Goal: Check status: Check status

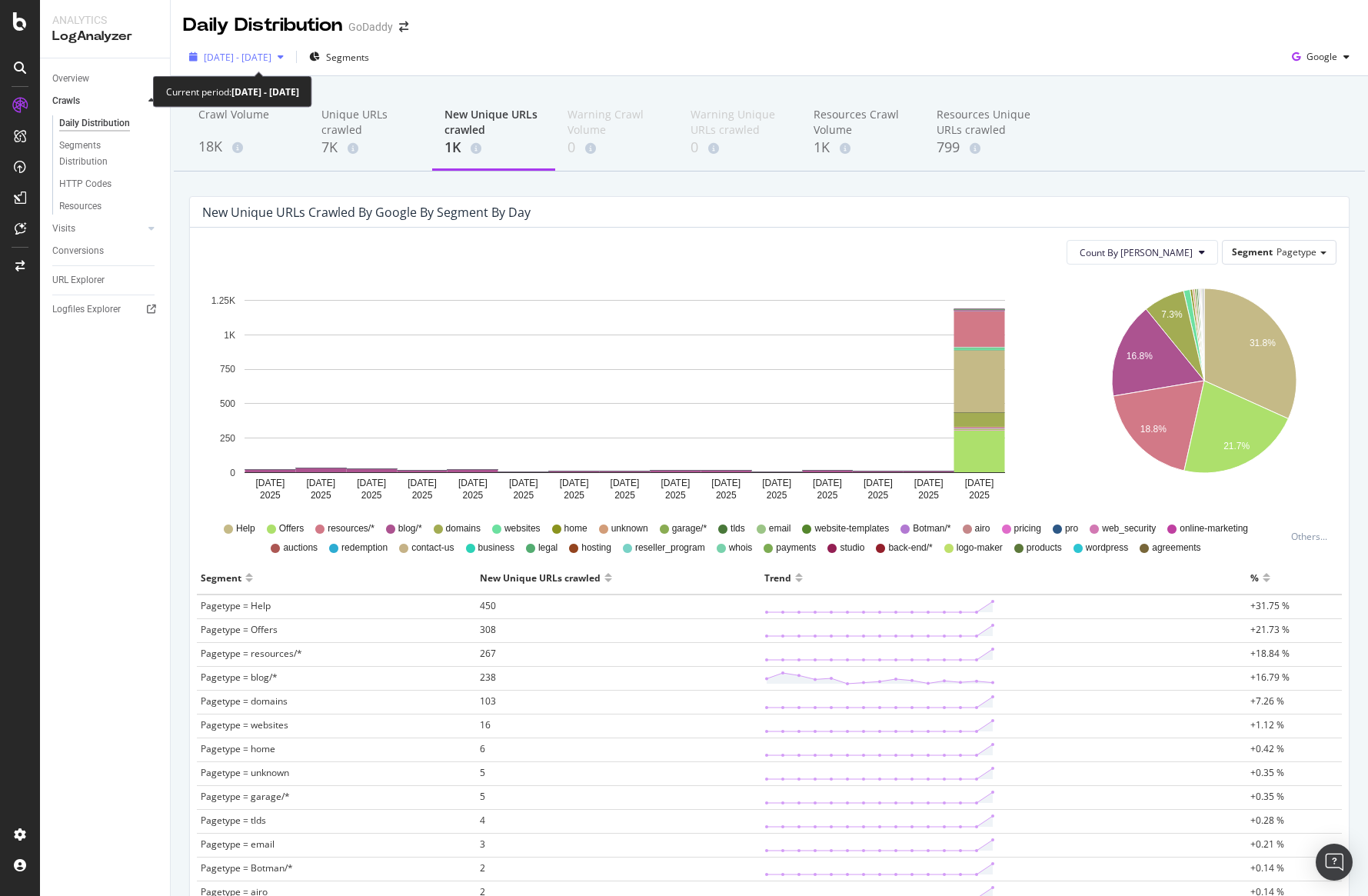
click at [253, 67] on div "[DATE] - [DATE]" at bounding box center [237, 56] width 107 height 23
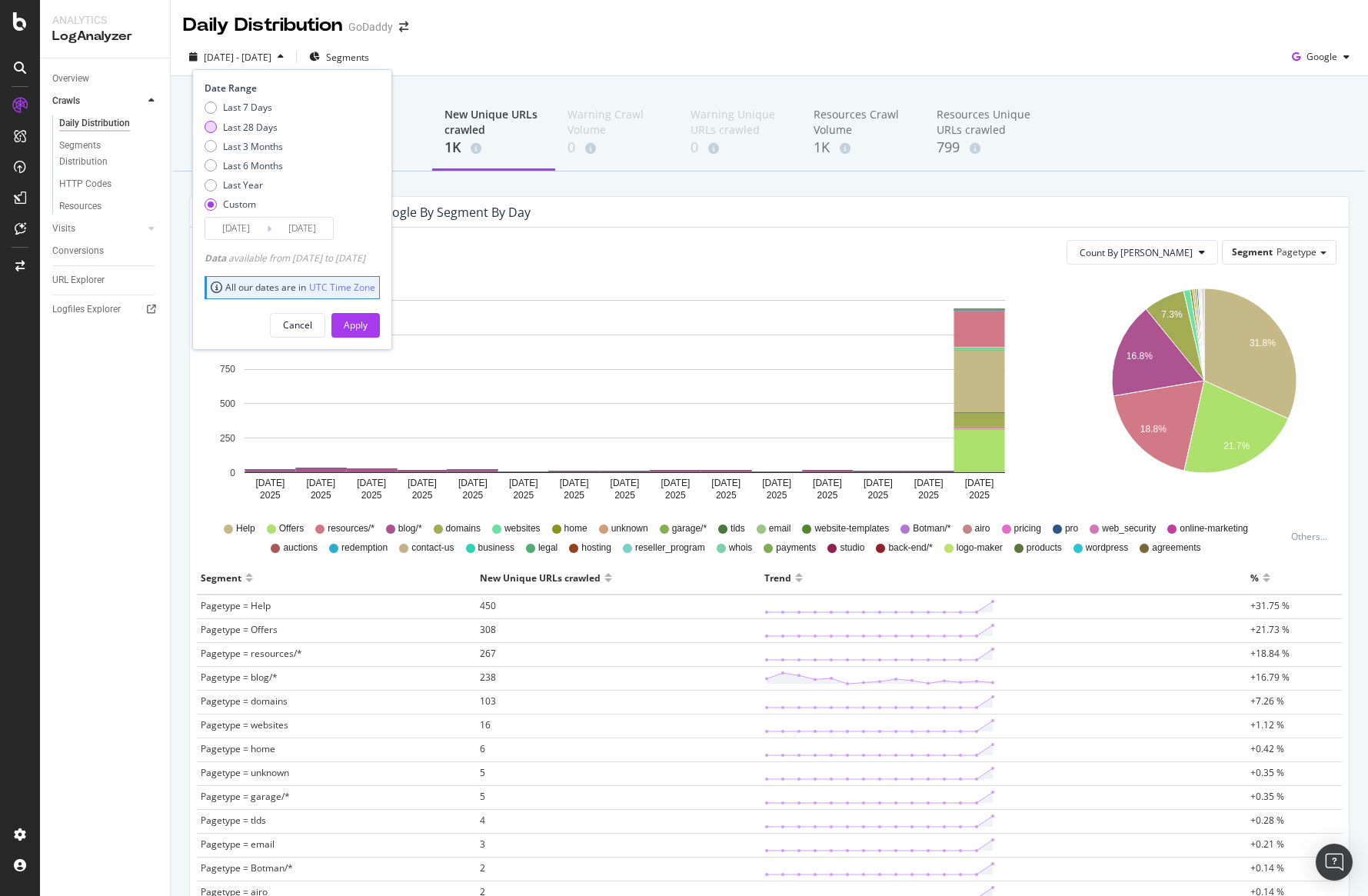
click at [239, 125] on div "Last 28 Days" at bounding box center [251, 127] width 55 height 13
type input "[DATE]"
click at [367, 316] on button "Apply" at bounding box center [356, 325] width 49 height 24
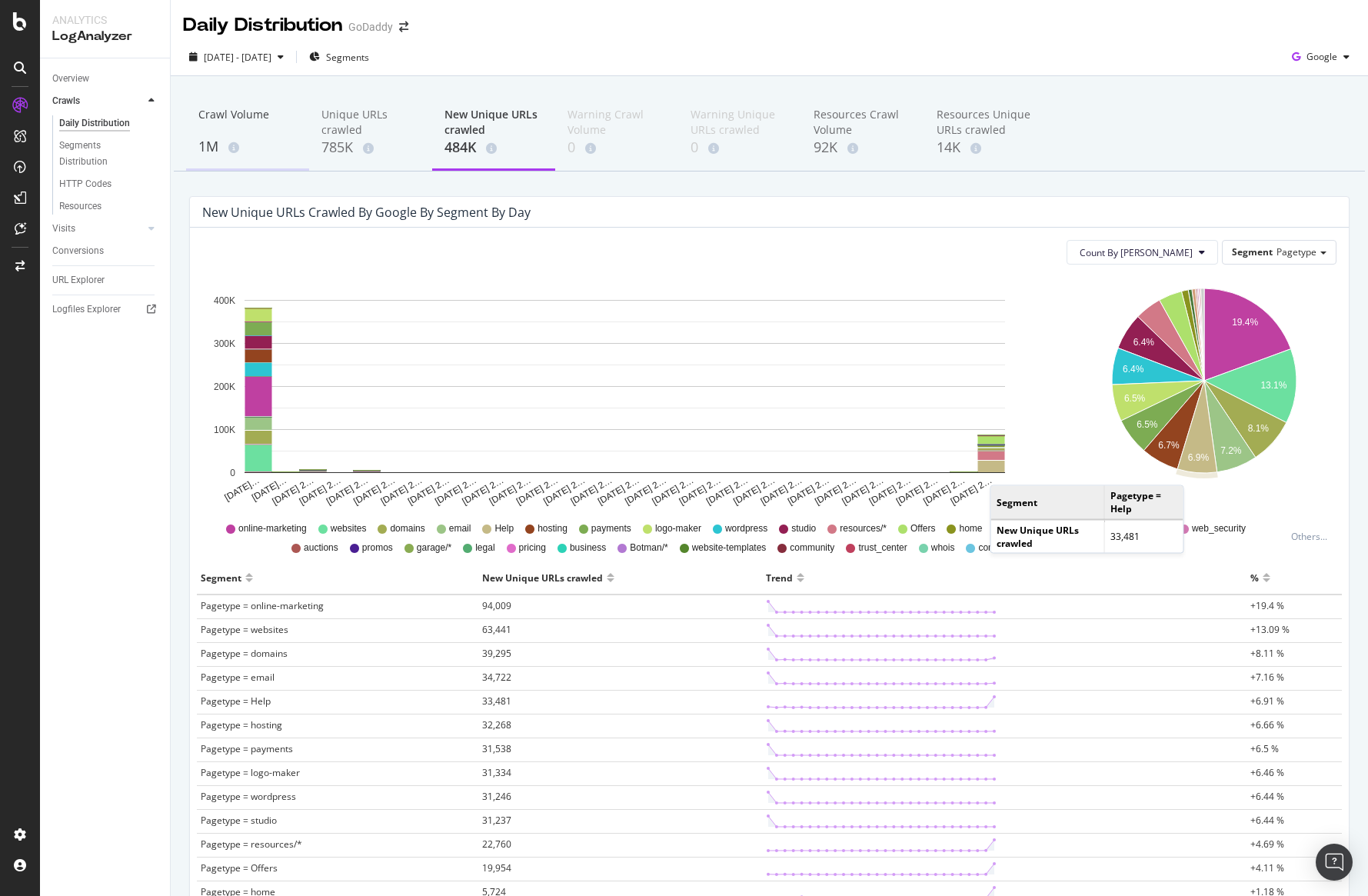
click at [241, 118] on div "Crawl Volume" at bounding box center [248, 121] width 99 height 29
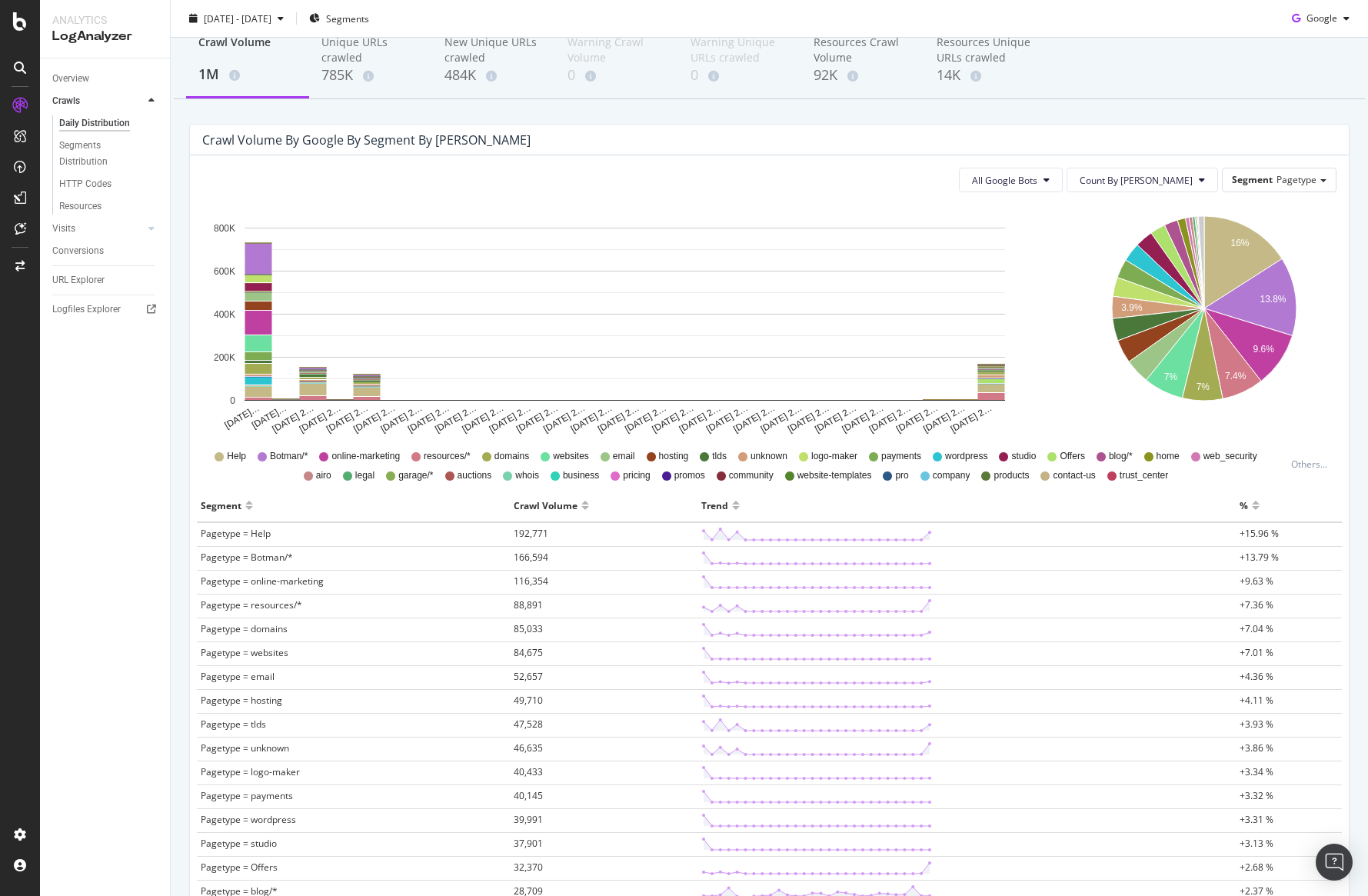
scroll to position [73, 0]
